Goal: Transaction & Acquisition: Download file/media

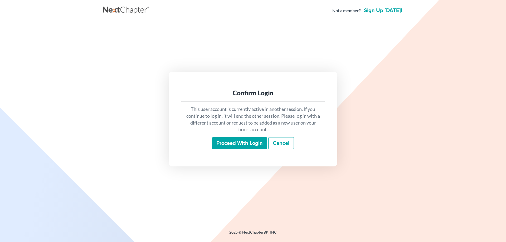
click at [246, 144] on input "Proceed with login" at bounding box center [239, 143] width 55 height 12
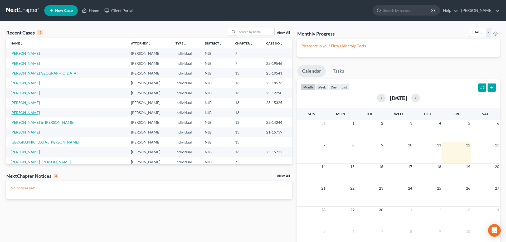
click at [24, 113] on link "Gould, Candi" at bounding box center [25, 112] width 29 height 4
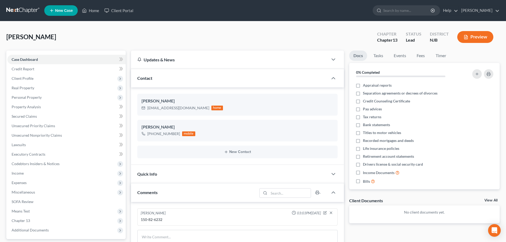
scroll to position [104, 0]
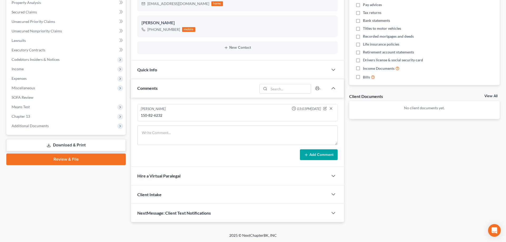
click at [71, 147] on link "Download & Print" at bounding box center [65, 145] width 119 height 12
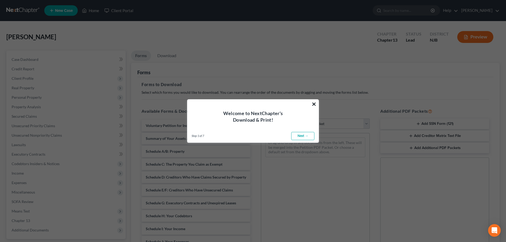
click at [313, 105] on button "×" at bounding box center [313, 104] width 5 height 8
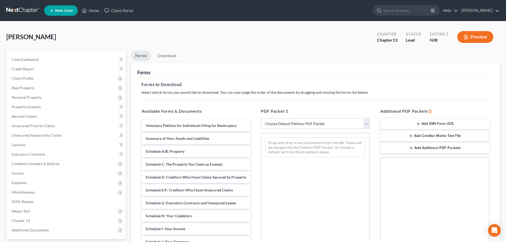
click at [261, 119] on select "Choose Default Petition PDF Packet Complete Bankruptcy Petition (all forms and …" at bounding box center [315, 124] width 109 height 11
select select "0"
click option "Complete Bankruptcy Petition (all forms and schedules)" at bounding box center [0, 0] width 0 height 0
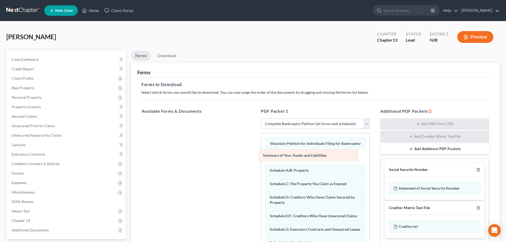
drag, startPoint x: 296, startPoint y: 155, endPoint x: 205, endPoint y: 153, distance: 91.7
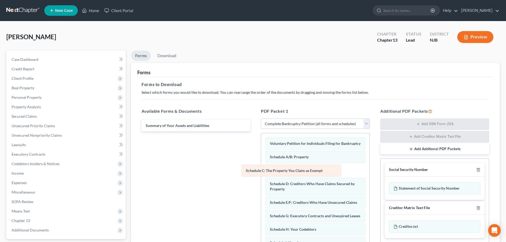
drag, startPoint x: 293, startPoint y: 170, endPoint x: 202, endPoint y: 175, distance: 91.0
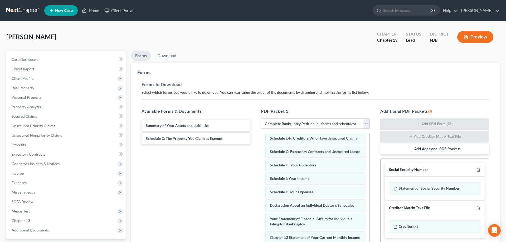
scroll to position [54, 0]
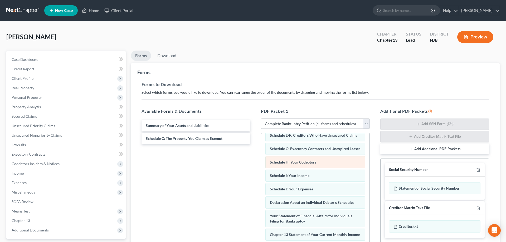
click at [261, 173] on div "Voluntary Petition for Individuals Filing for Bankruptcy Schedule A/B: Property…" at bounding box center [315, 203] width 108 height 246
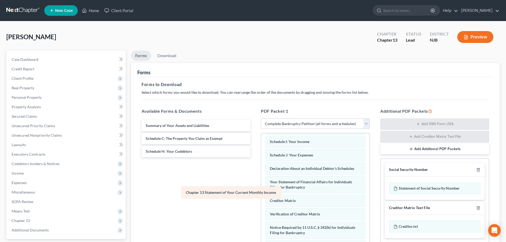
scroll to position [74, 0]
drag, startPoint x: 300, startPoint y: 189, endPoint x: 169, endPoint y: 202, distance: 132.0
click at [261, 202] on div "Chapter 13 Statement of Your Current Monthly Income Voluntary Petition for Indi…" at bounding box center [315, 168] width 108 height 219
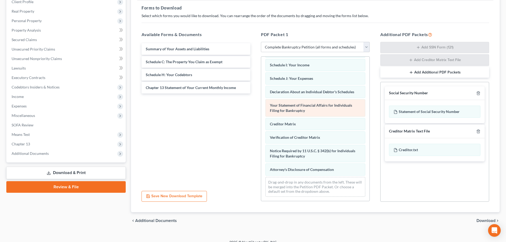
scroll to position [81, 0]
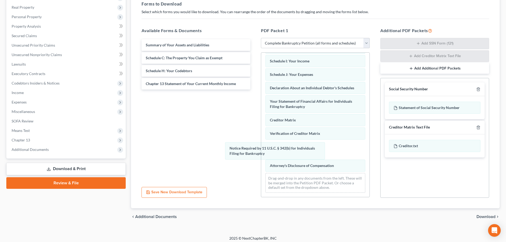
drag, startPoint x: 288, startPoint y: 153, endPoint x: 188, endPoint y: 160, distance: 100.1
click at [261, 160] on div "Notice Required by 11 U.S.C. § 342(b) for Individuals Filing for Bankruptcy Vol…" at bounding box center [315, 87] width 108 height 219
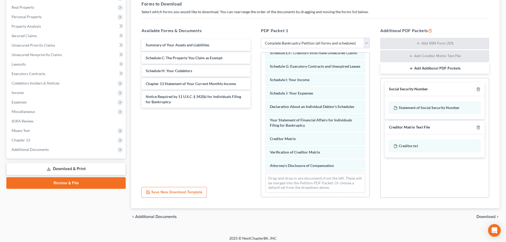
scroll to position [0, 0]
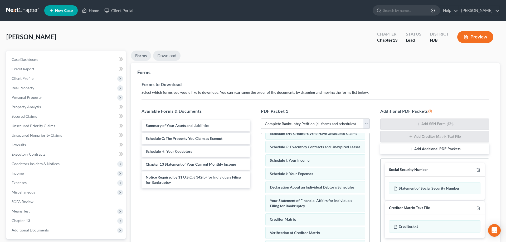
click at [168, 59] on link "Download" at bounding box center [166, 56] width 27 height 10
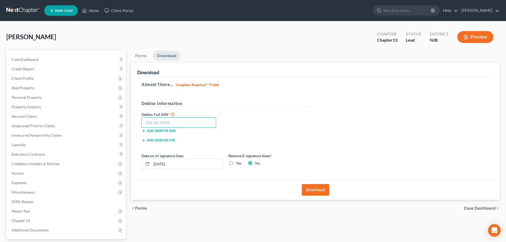
click at [158, 126] on input "text" at bounding box center [178, 122] width 75 height 11
type input "150-82-6232"
click at [313, 190] on button "Download" at bounding box center [315, 190] width 27 height 12
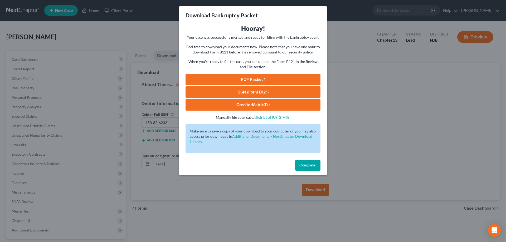
click at [276, 92] on link "SSN (Form B121)" at bounding box center [252, 92] width 135 height 12
click at [240, 80] on link "PDF Packet 1" at bounding box center [252, 80] width 135 height 12
click at [305, 166] on span "Complete!" at bounding box center [307, 165] width 17 height 4
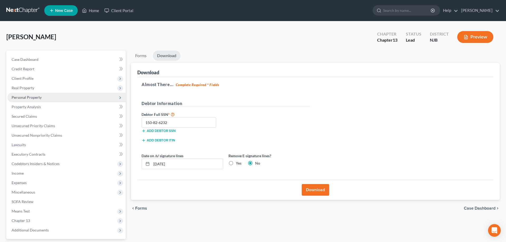
click at [26, 99] on span "Personal Property" at bounding box center [27, 97] width 30 height 4
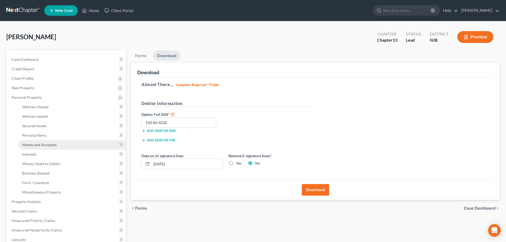
click at [39, 144] on span "Money and Accounts" at bounding box center [39, 145] width 35 height 4
